Goal: Check status: Check status

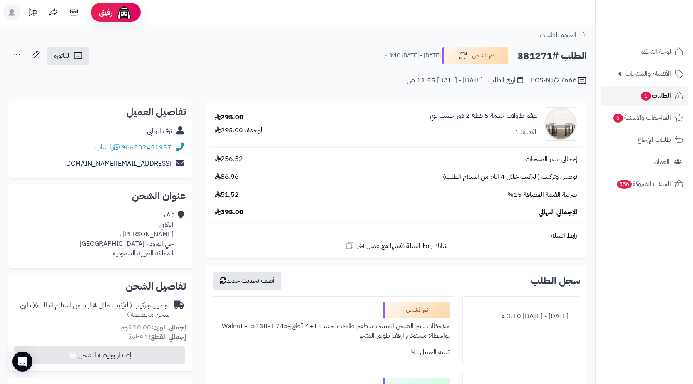
drag, startPoint x: 0, startPoint y: 0, endPoint x: 636, endPoint y: 92, distance: 642.9
click at [641, 93] on span "1" at bounding box center [645, 96] width 11 height 10
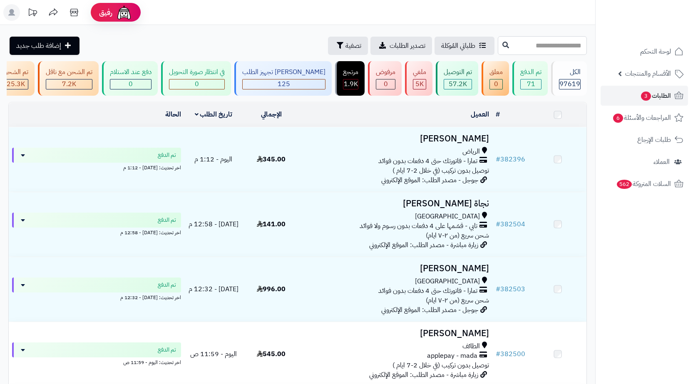
click at [553, 52] on input "text" at bounding box center [541, 45] width 89 height 19
paste input "******"
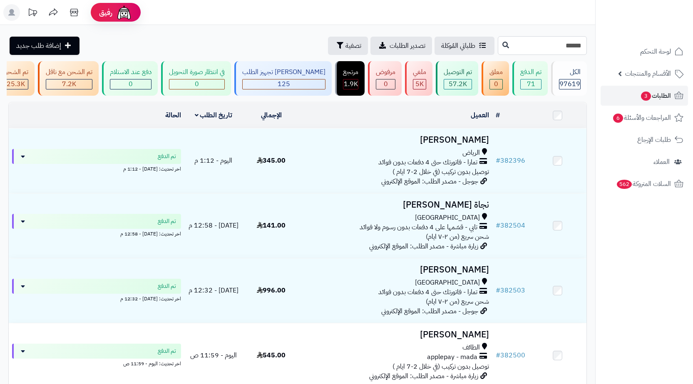
type input "******"
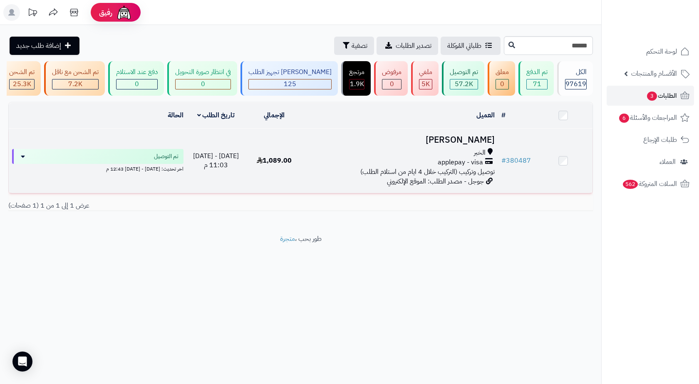
click at [389, 167] on div "applepay - visa" at bounding box center [401, 163] width 188 height 10
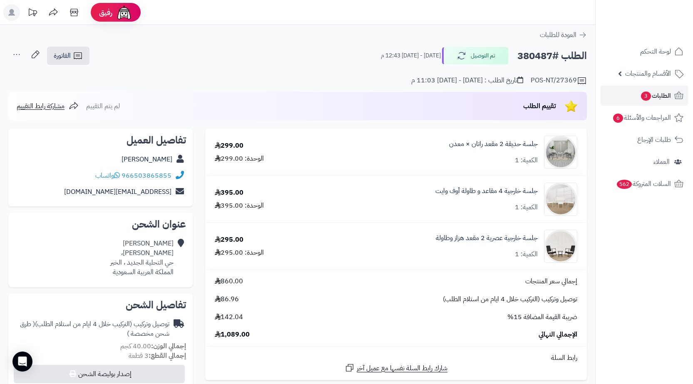
click at [540, 56] on h2 "الطلب #380487" at bounding box center [551, 55] width 69 height 17
copy h2 "380487"
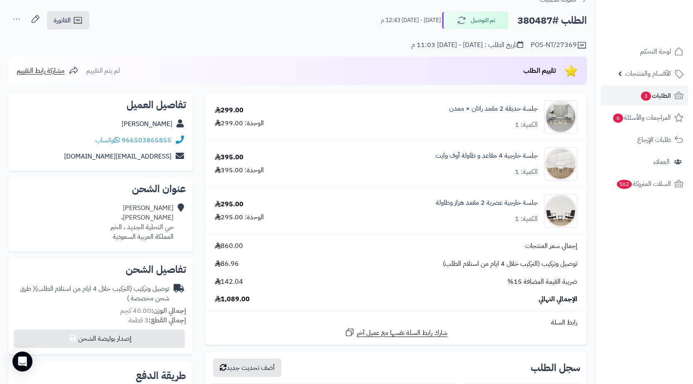
scroll to position [83, 0]
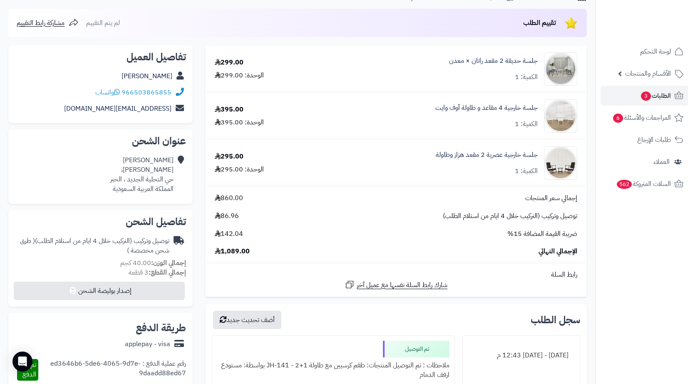
click at [140, 182] on div "تهاني السعد ابو عبيدة الديلي، حي التحلية الجديد ، الخبر المملكة العربية السعودية" at bounding box center [141, 175] width 63 height 38
copy div "حي التحلية الجديد ، الخبر"
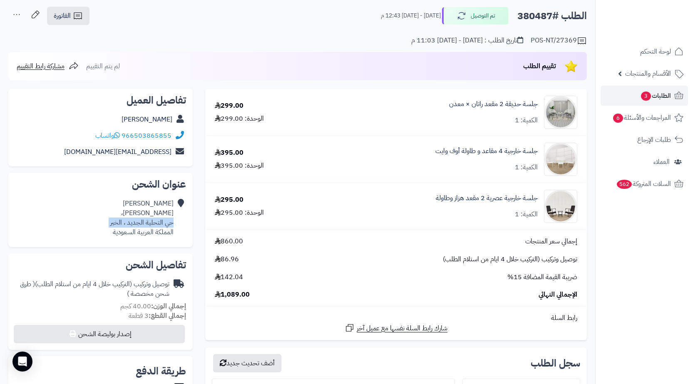
scroll to position [0, 0]
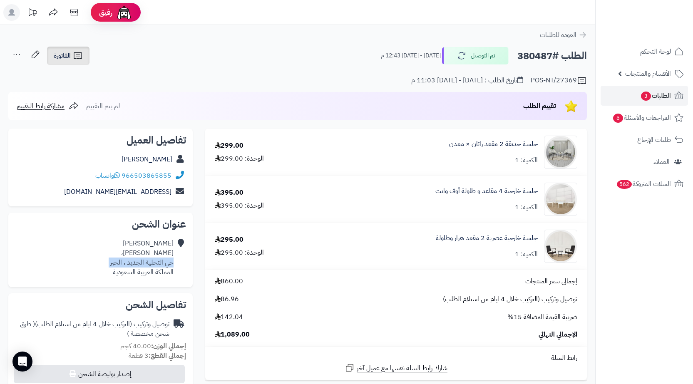
click at [86, 61] on link "الفاتورة" at bounding box center [68, 56] width 42 height 18
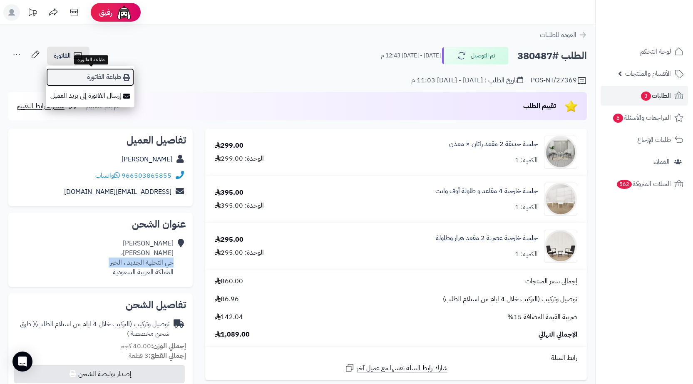
click at [104, 75] on link "طباعة الفاتورة" at bounding box center [90, 77] width 89 height 19
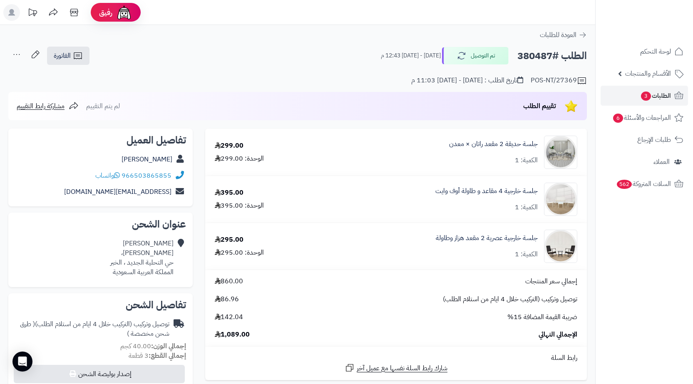
click at [522, 49] on h2 "الطلب #380487" at bounding box center [551, 55] width 69 height 17
copy h2 "380487"
